Goal: Transaction & Acquisition: Purchase product/service

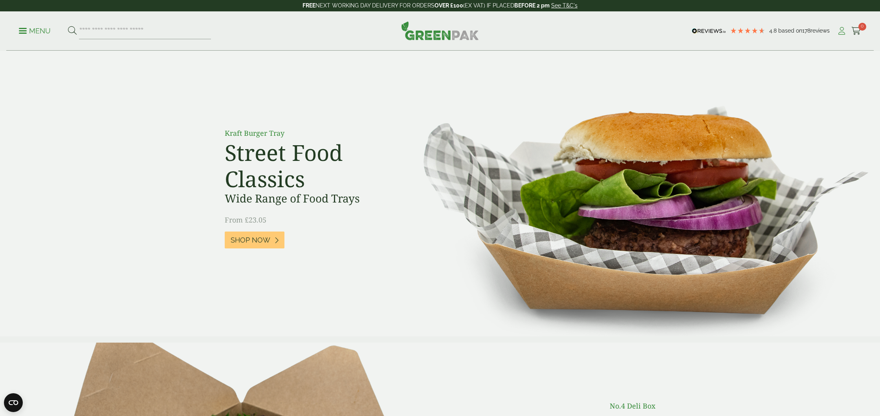
click at [842, 30] on icon at bounding box center [842, 31] width 10 height 8
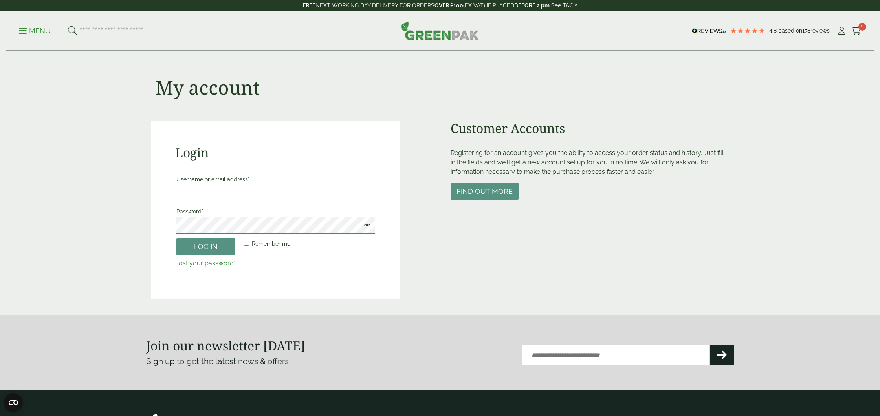
drag, startPoint x: 307, startPoint y: 194, endPoint x: 294, endPoint y: 197, distance: 12.9
click at [294, 197] on input "Username or email address *" at bounding box center [275, 193] width 198 height 17
type input "**********"
click at [211, 253] on button "Log in" at bounding box center [205, 247] width 59 height 17
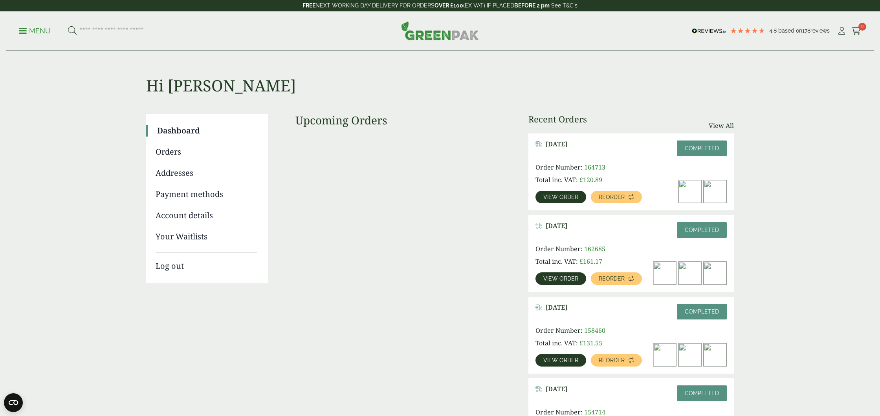
click at [24, 31] on p "Menu" at bounding box center [35, 30] width 32 height 9
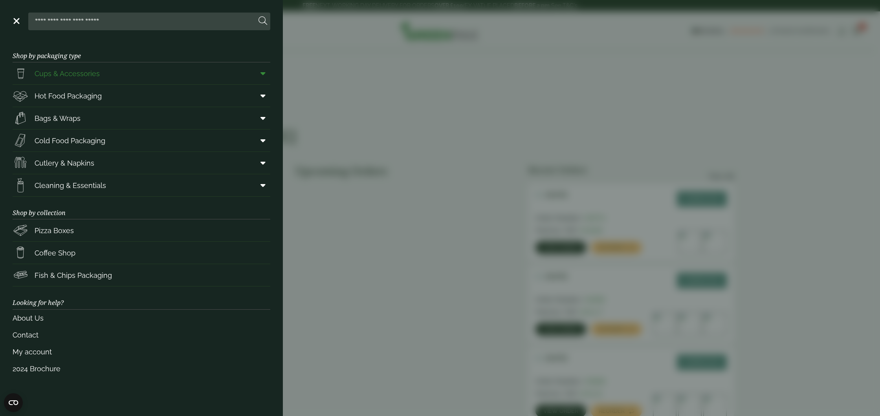
click at [63, 72] on span "Cups & Accessories" at bounding box center [67, 73] width 65 height 11
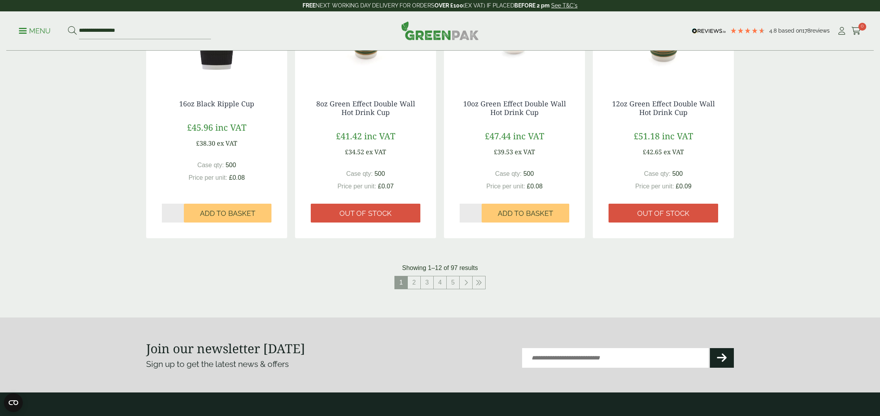
scroll to position [713, 0]
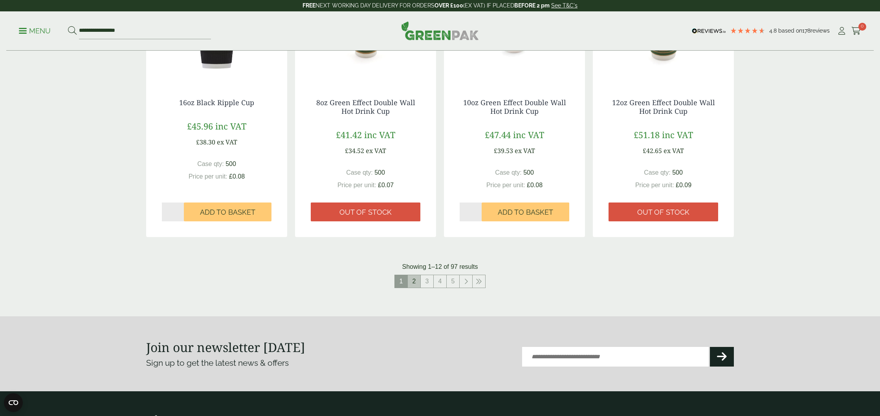
click at [415, 279] on link "2" at bounding box center [414, 281] width 13 height 13
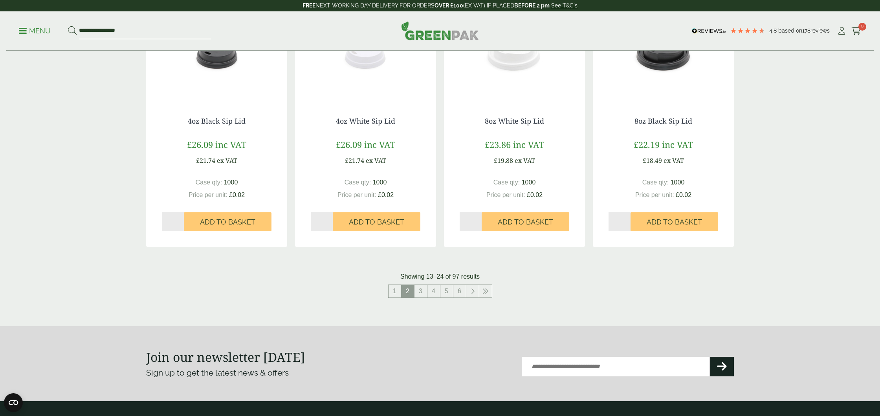
scroll to position [740, 0]
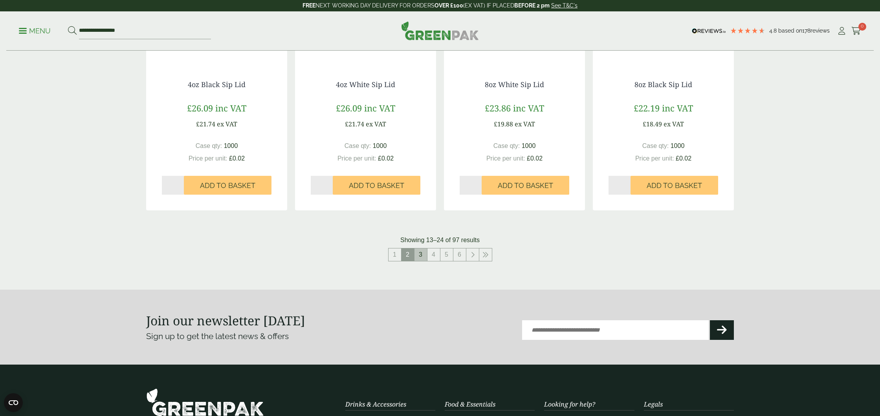
click at [425, 257] on link "3" at bounding box center [421, 255] width 13 height 13
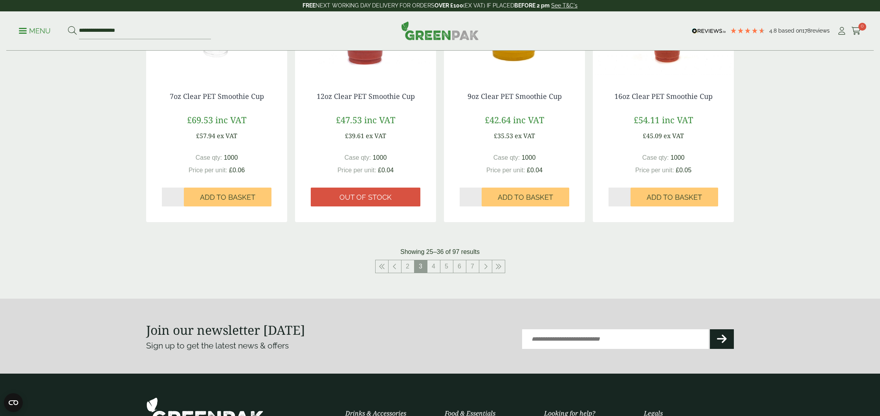
scroll to position [888, 0]
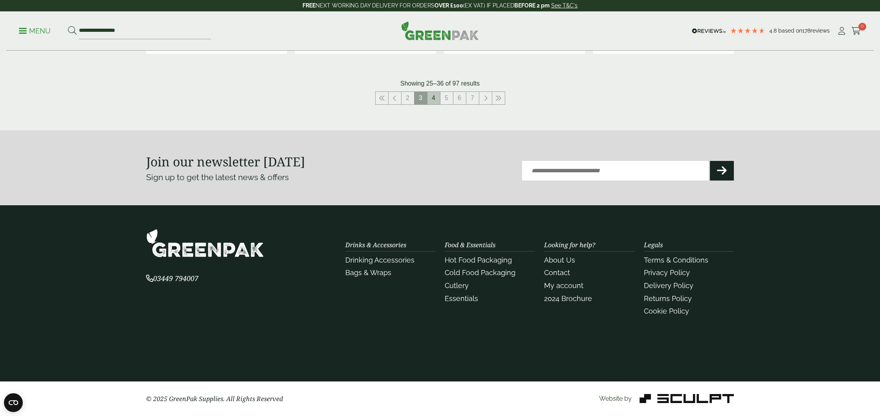
click at [432, 102] on link "4" at bounding box center [433, 98] width 13 height 13
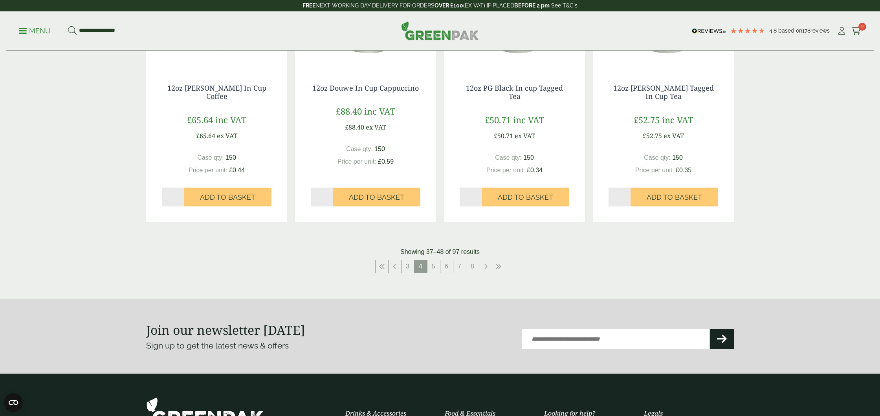
scroll to position [742, 0]
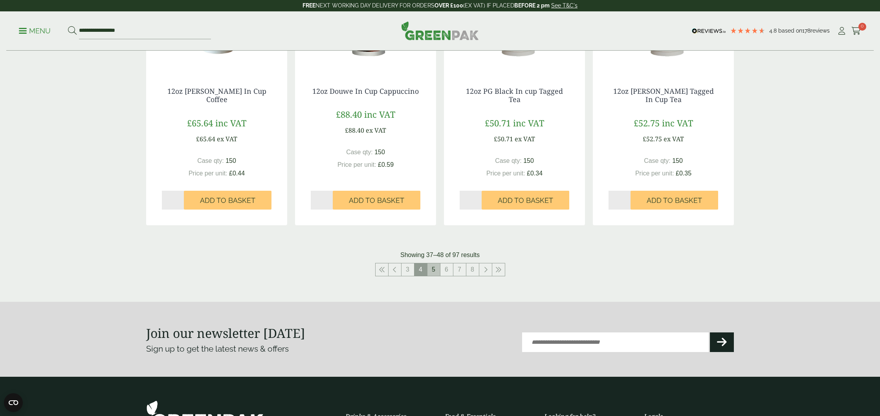
click at [435, 268] on link "5" at bounding box center [433, 270] width 13 height 13
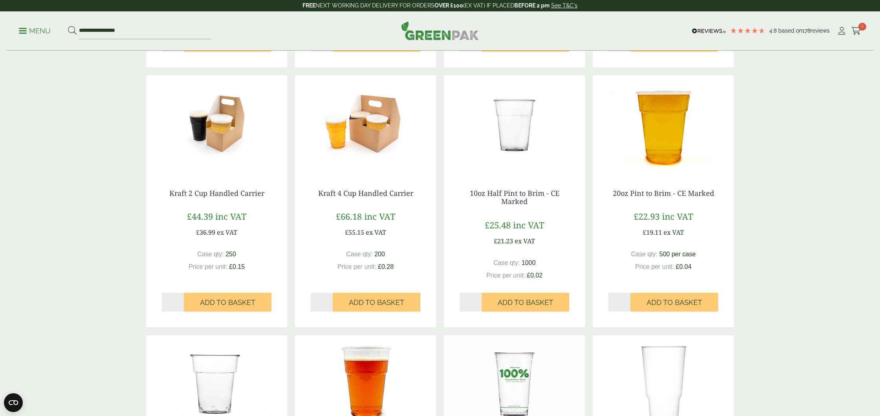
scroll to position [369, 0]
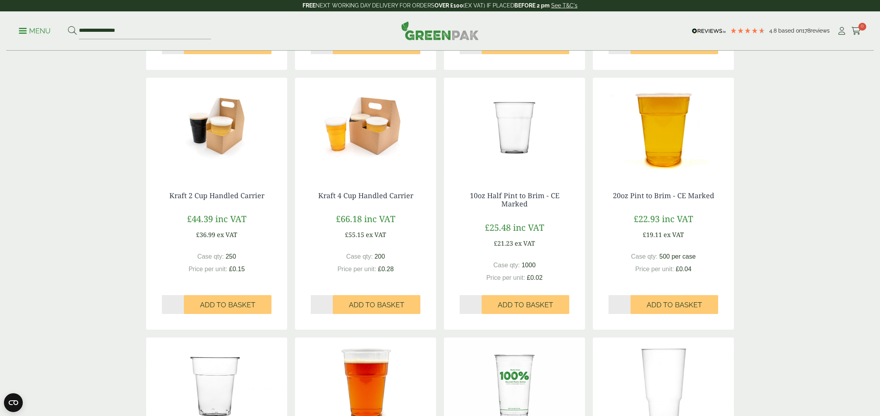
click at [479, 303] on input "*" at bounding box center [471, 304] width 22 height 19
type input "*"
click at [478, 306] on input "*" at bounding box center [471, 304] width 22 height 19
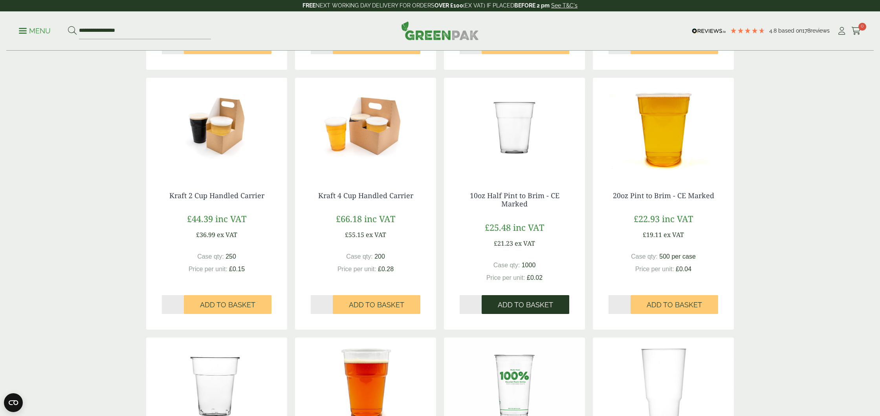
click at [528, 307] on span "Add to Basket" at bounding box center [525, 305] width 55 height 9
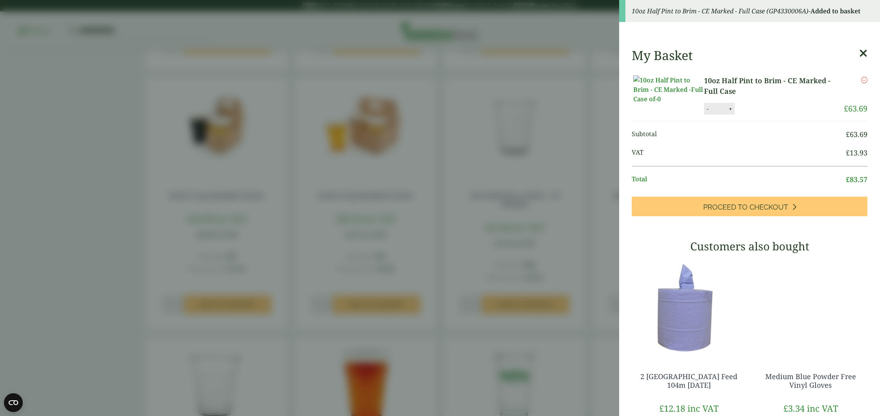
click at [864, 52] on icon at bounding box center [863, 53] width 8 height 11
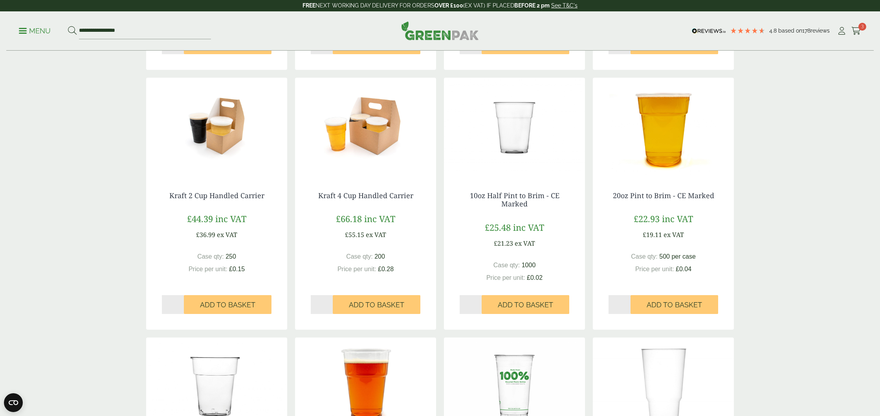
click at [628, 303] on input "*" at bounding box center [620, 304] width 22 height 19
type input "*"
click at [628, 303] on input "*" at bounding box center [620, 304] width 22 height 19
click at [677, 304] on span "Add to Basket" at bounding box center [674, 305] width 55 height 9
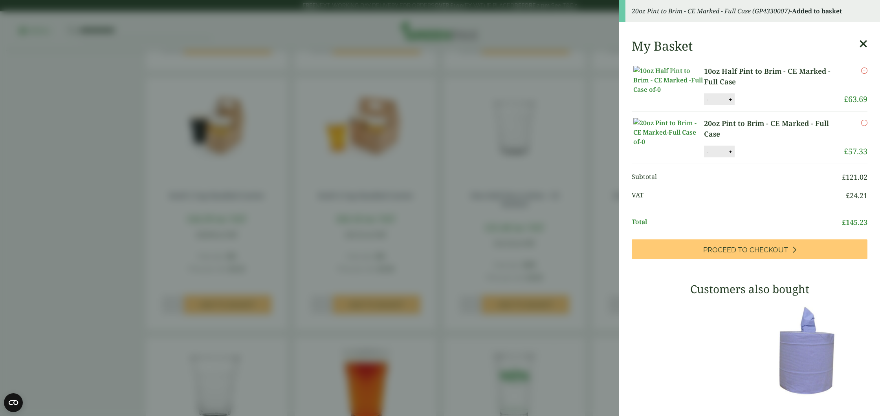
click at [438, 240] on aside "20oz Pint to Brim - CE Marked - Full Case (GP4330007) - Added to basket My Bask…" at bounding box center [440, 208] width 880 height 416
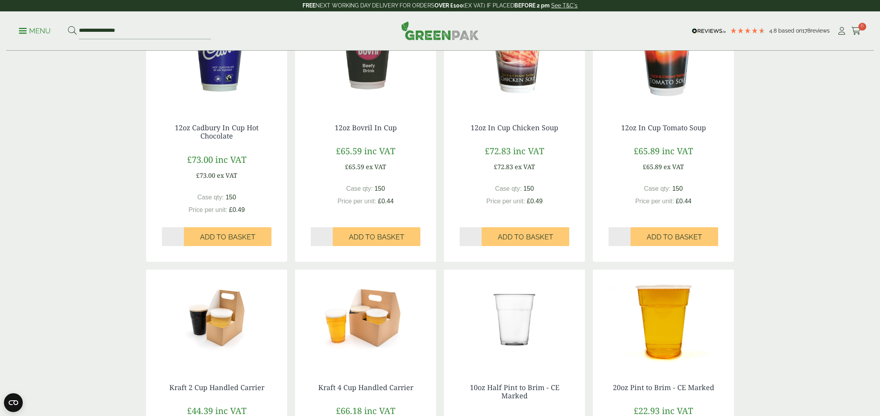
scroll to position [32, 0]
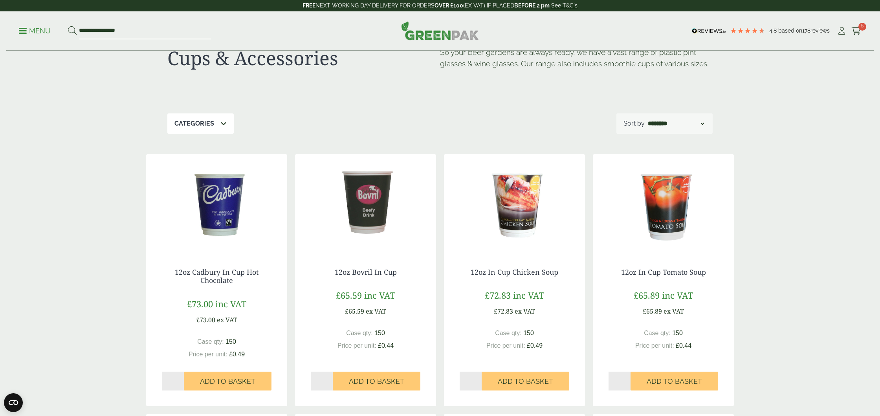
click at [20, 29] on p "Menu" at bounding box center [35, 30] width 32 height 9
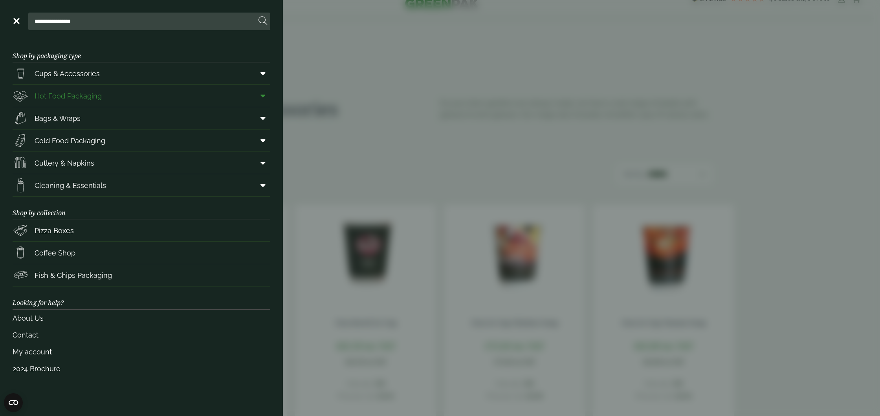
click at [70, 99] on span "Hot Food Packaging" at bounding box center [68, 96] width 67 height 11
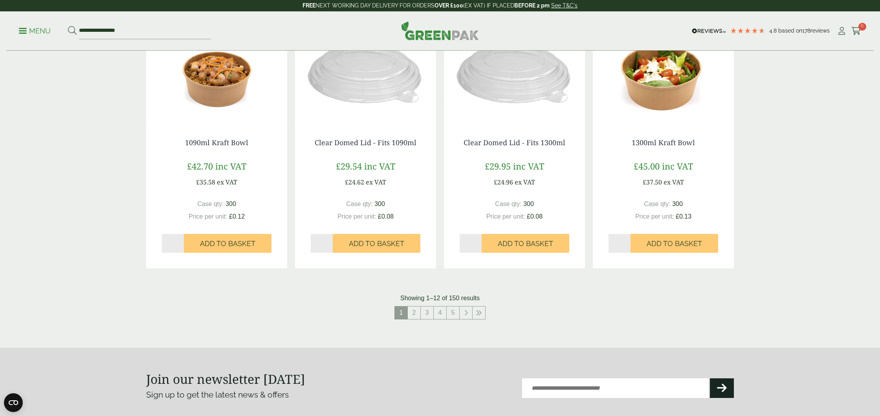
scroll to position [748, 0]
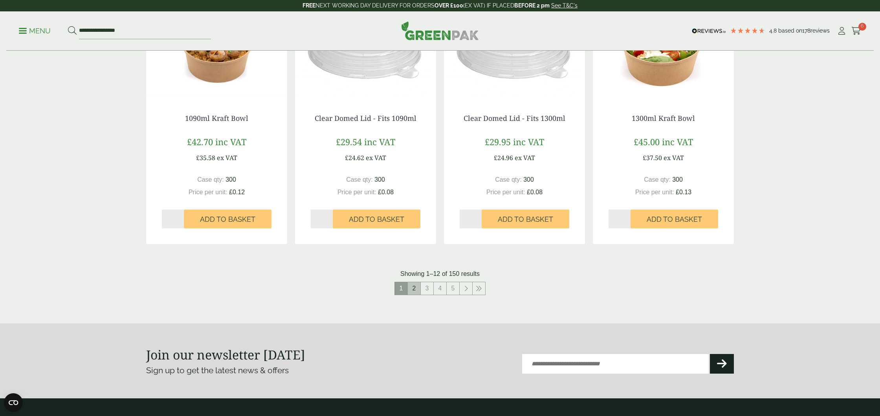
drag, startPoint x: 414, startPoint y: 288, endPoint x: 413, endPoint y: 284, distance: 4.8
click at [414, 288] on link "2" at bounding box center [414, 289] width 13 height 13
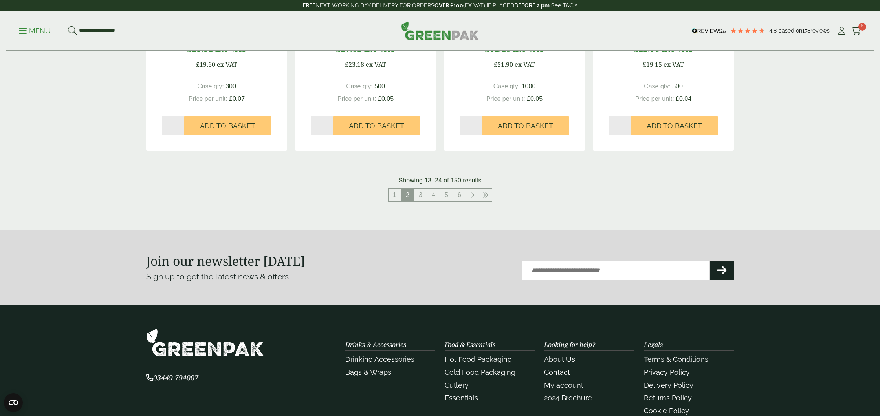
scroll to position [859, 0]
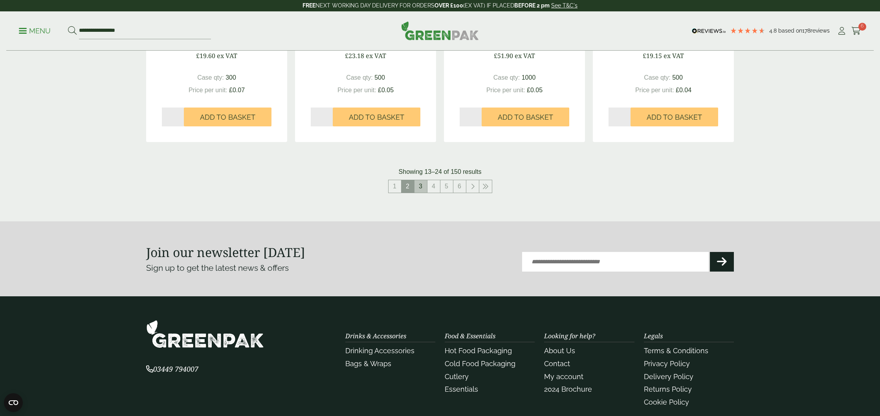
click at [423, 190] on link "3" at bounding box center [421, 186] width 13 height 13
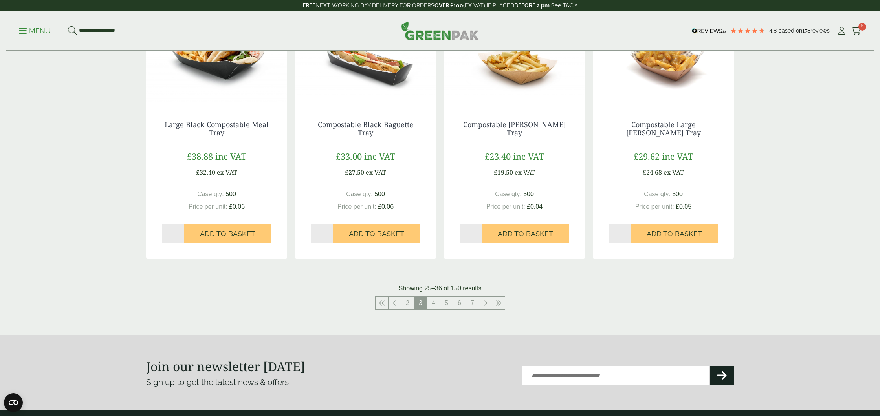
scroll to position [766, 0]
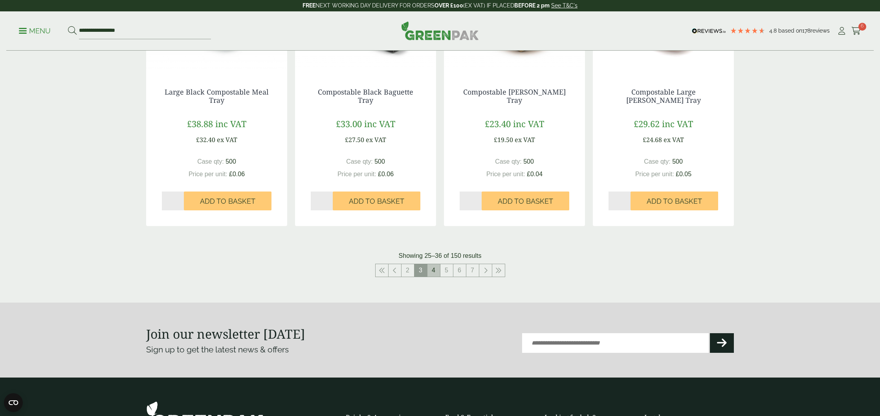
click at [433, 267] on link "4" at bounding box center [433, 270] width 13 height 13
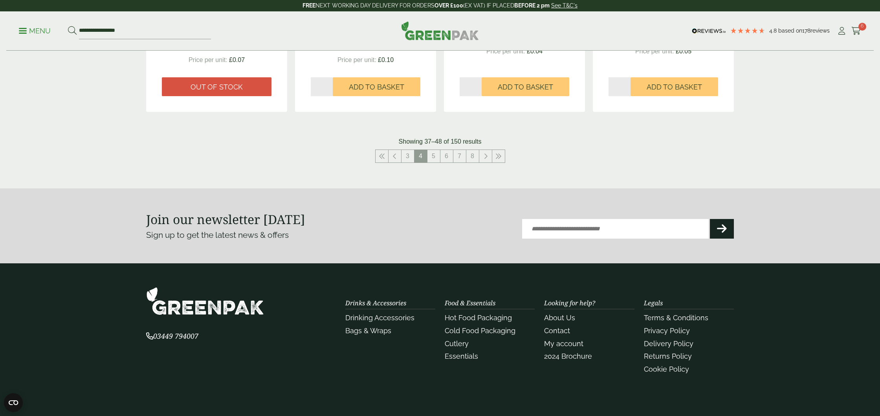
scroll to position [947, 0]
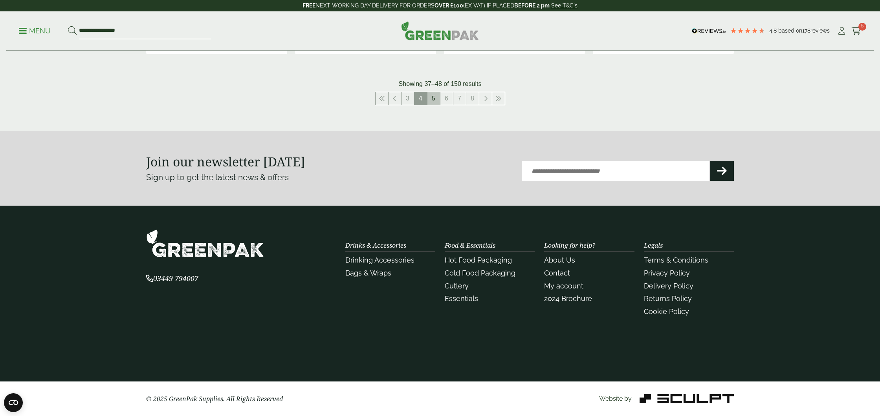
click at [431, 103] on link "5" at bounding box center [433, 98] width 13 height 13
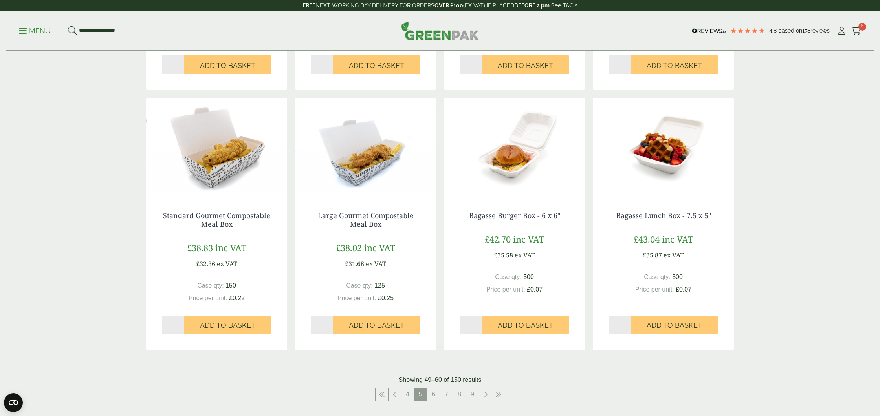
scroll to position [604, 0]
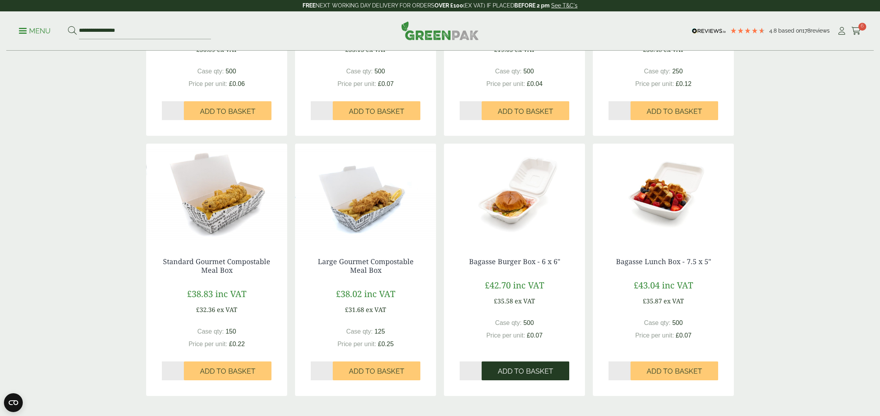
click at [516, 374] on span "Add to Basket" at bounding box center [525, 371] width 55 height 9
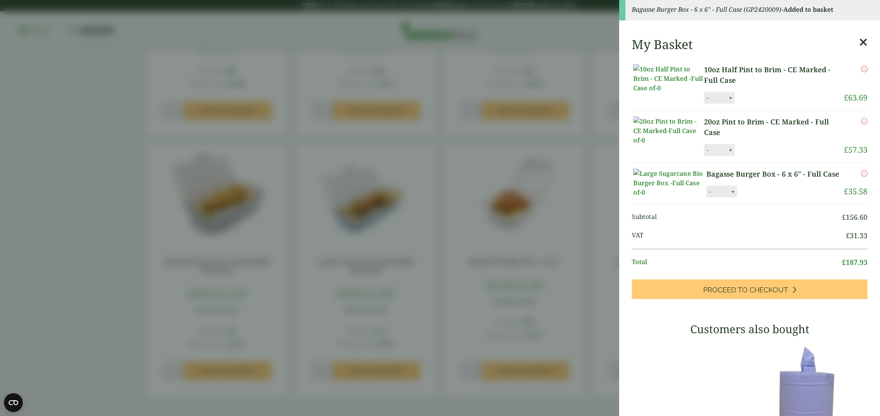
scroll to position [4, 0]
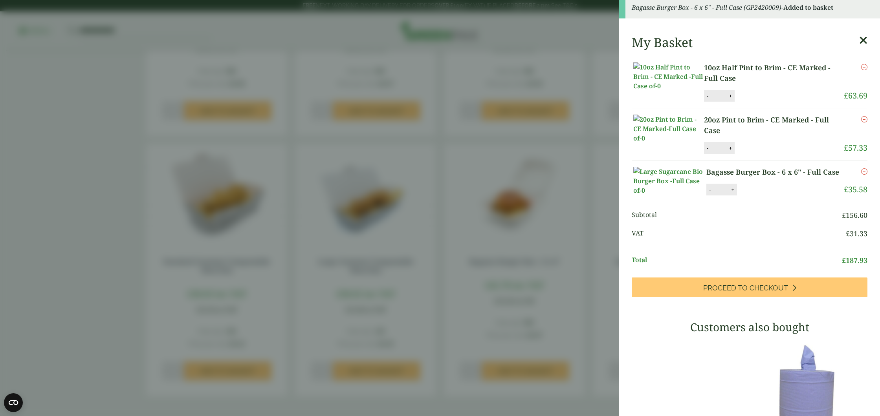
click at [866, 42] on icon at bounding box center [863, 40] width 8 height 11
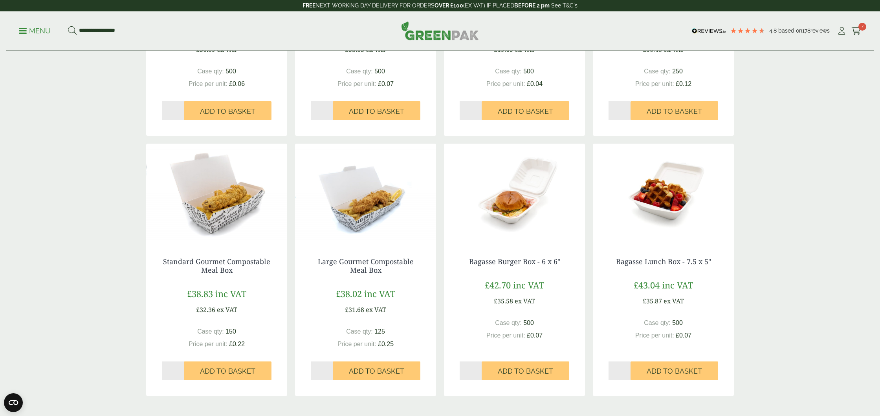
scroll to position [0, 0]
click at [678, 372] on span "Add to Basket" at bounding box center [674, 371] width 55 height 9
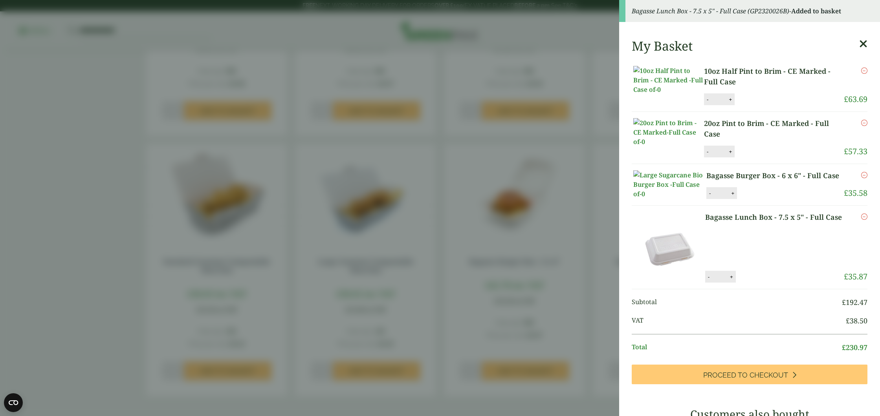
click at [864, 42] on icon at bounding box center [863, 44] width 8 height 11
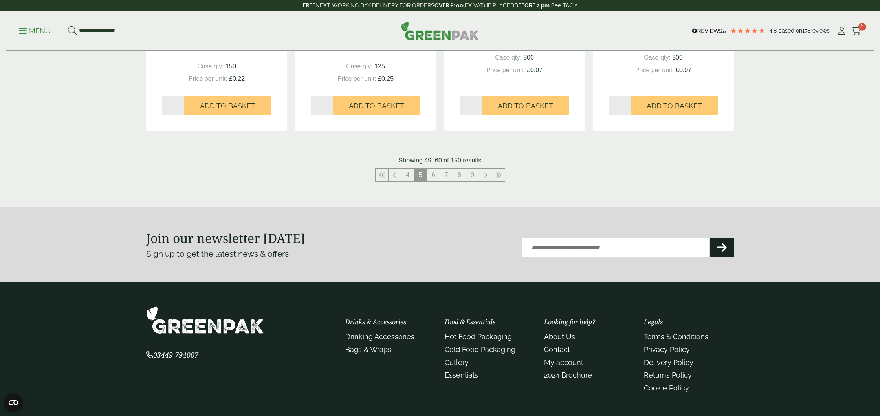
scroll to position [880, 0]
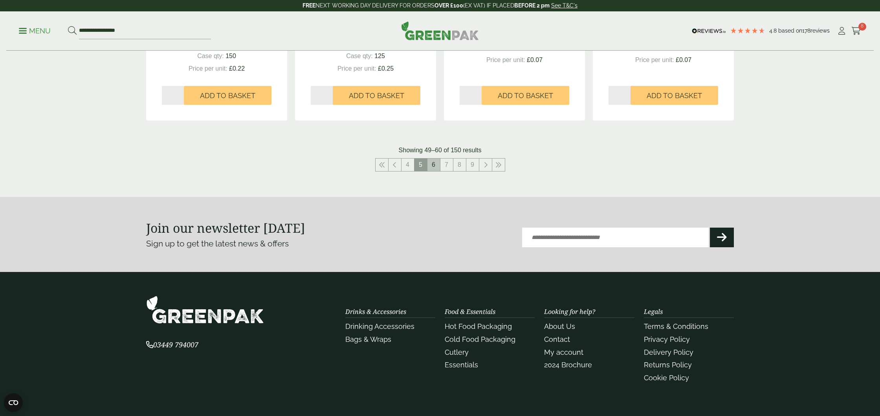
click at [432, 168] on link "6" at bounding box center [433, 165] width 13 height 13
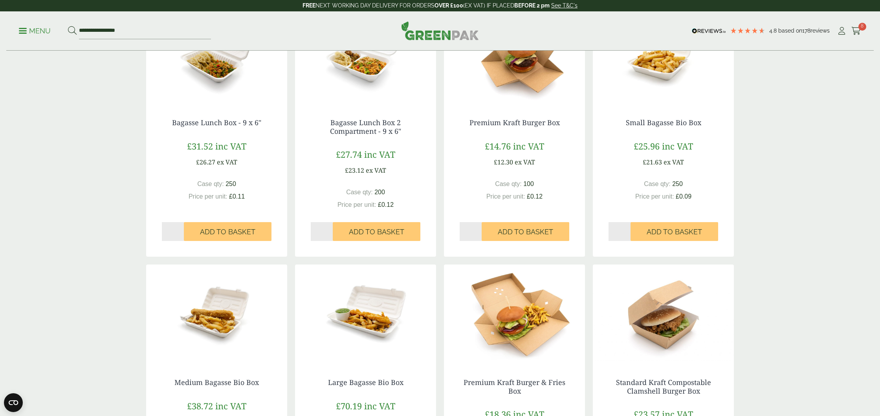
scroll to position [229, 0]
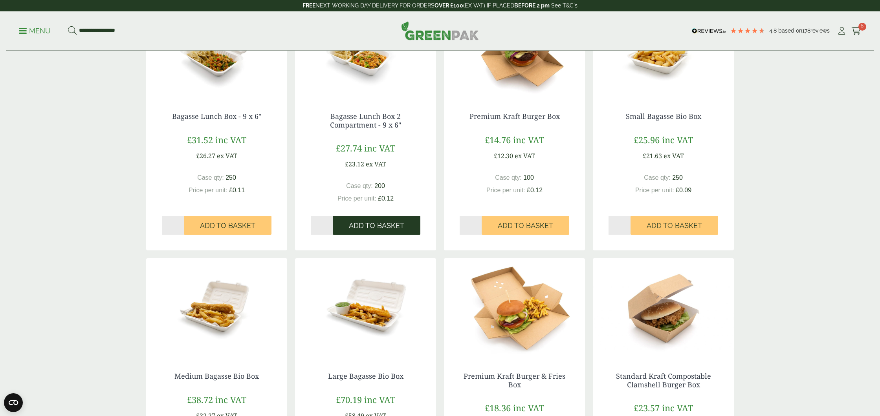
click at [373, 228] on span "Add to Basket" at bounding box center [376, 226] width 55 height 9
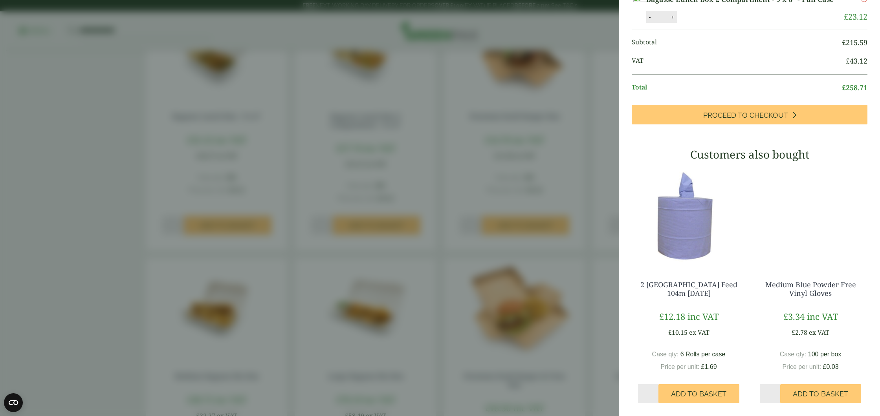
scroll to position [251, 0]
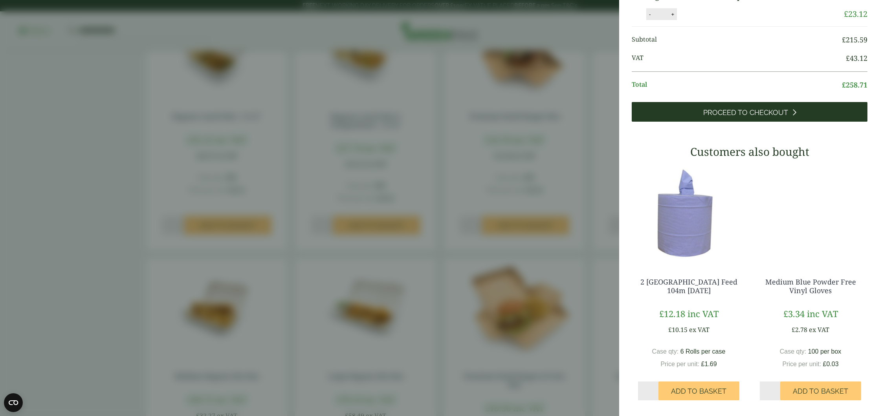
click at [757, 117] on span "Proceed to Checkout" at bounding box center [745, 112] width 85 height 9
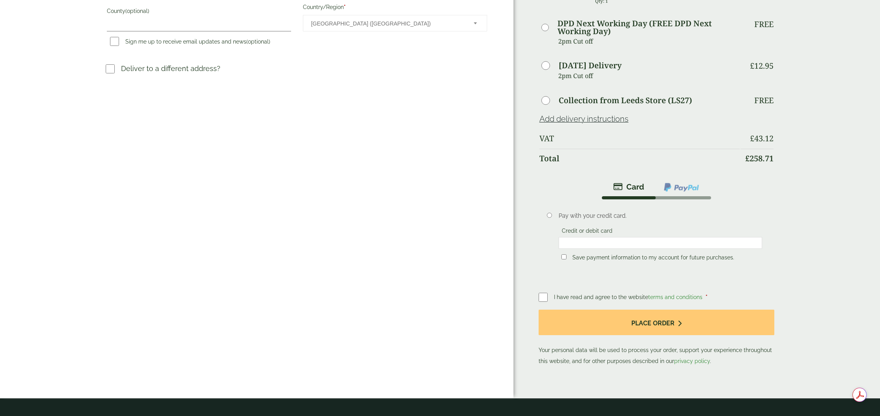
scroll to position [268, 0]
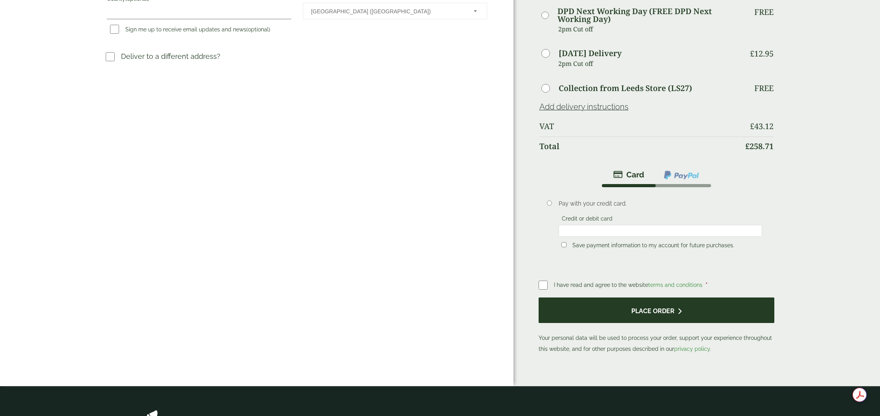
click at [631, 314] on button "Place order" at bounding box center [657, 311] width 236 height 26
